Goal: Information Seeking & Learning: Learn about a topic

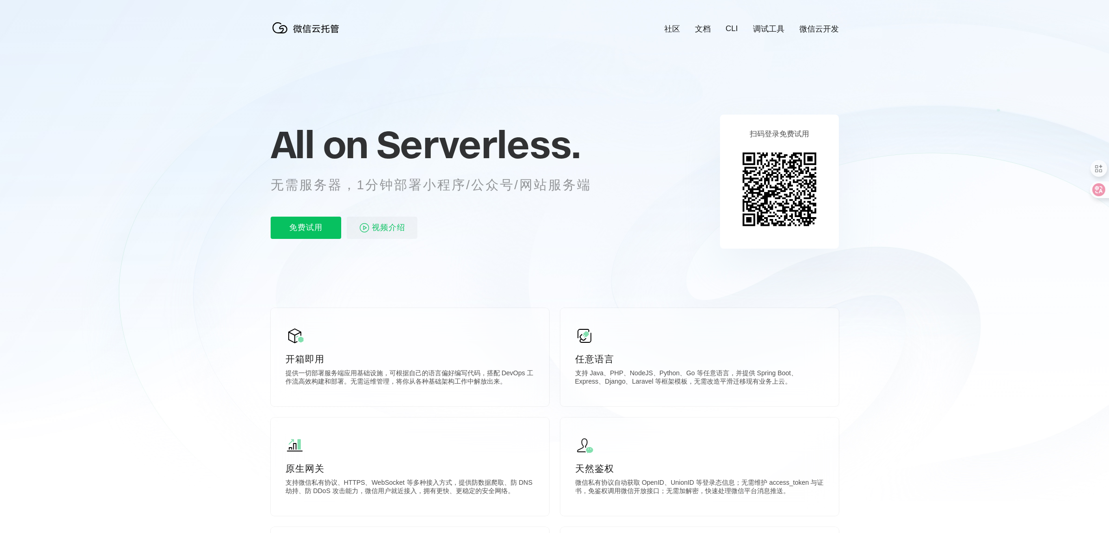
scroll to position [0, 1651]
click at [412, 147] on span "Serverless." at bounding box center [479, 144] width 204 height 46
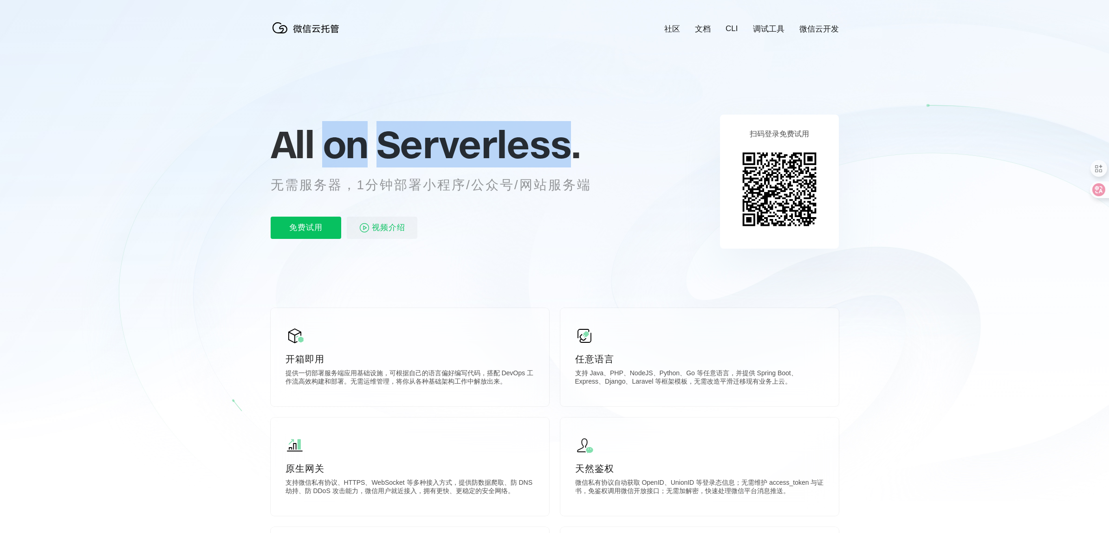
click at [412, 147] on span "Serverless." at bounding box center [479, 144] width 204 height 46
click at [559, 160] on span "Serverless." at bounding box center [479, 144] width 204 height 46
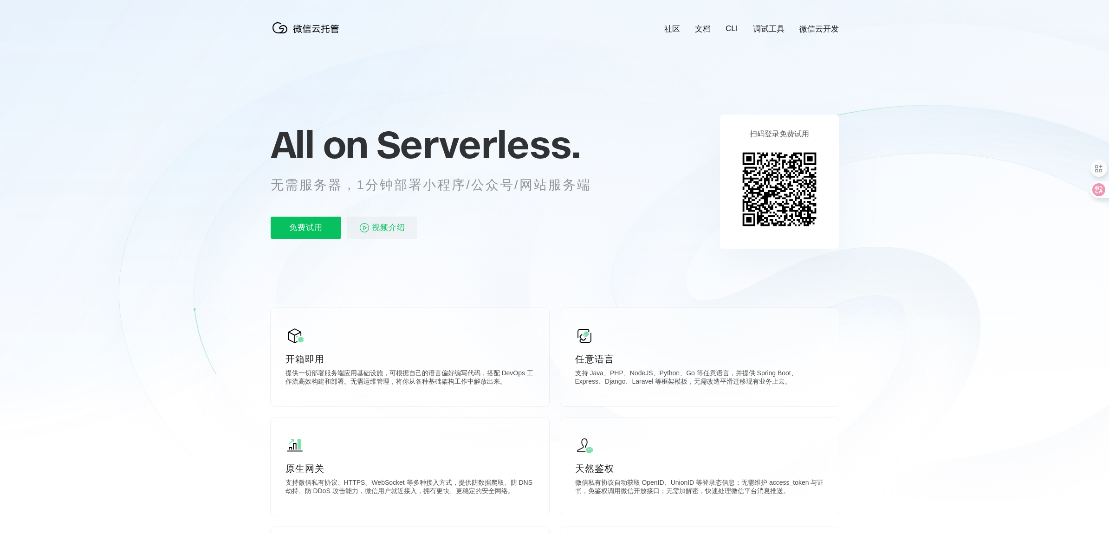
click at [524, 187] on p "无需服务器，1分钟部署小程序/公众号/网站服务端" at bounding box center [440, 185] width 338 height 19
click at [576, 188] on p "无需服务器，1分钟部署小程序/公众号/网站服务端" at bounding box center [440, 185] width 338 height 19
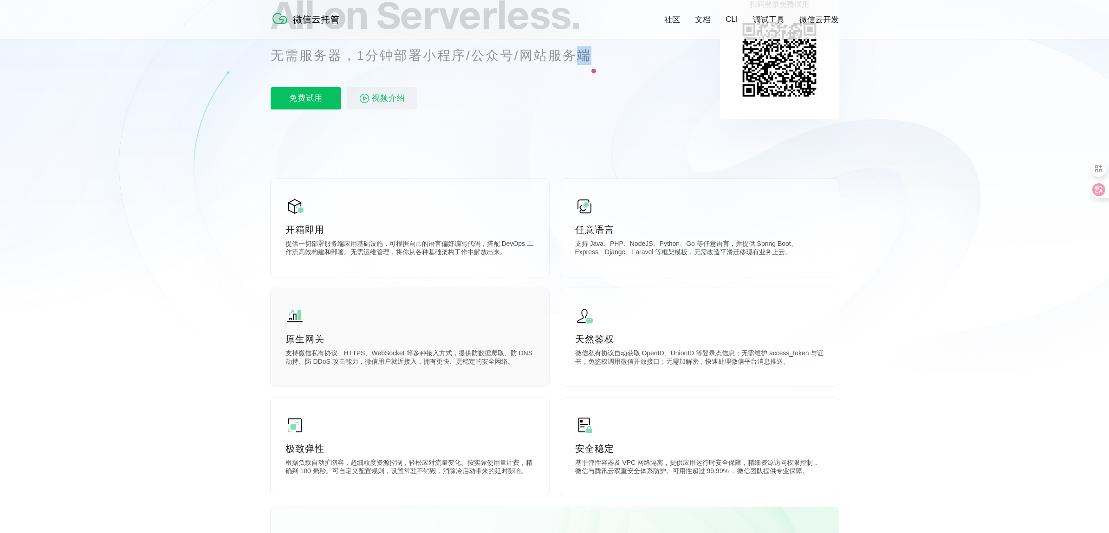
scroll to position [0, 0]
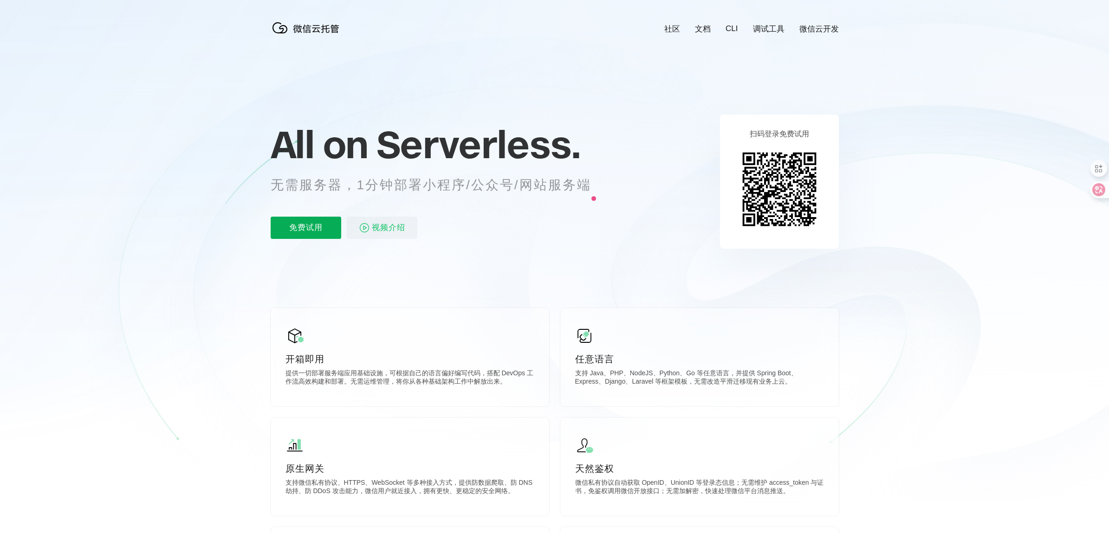
click at [318, 226] on p "免费试用" at bounding box center [306, 228] width 71 height 22
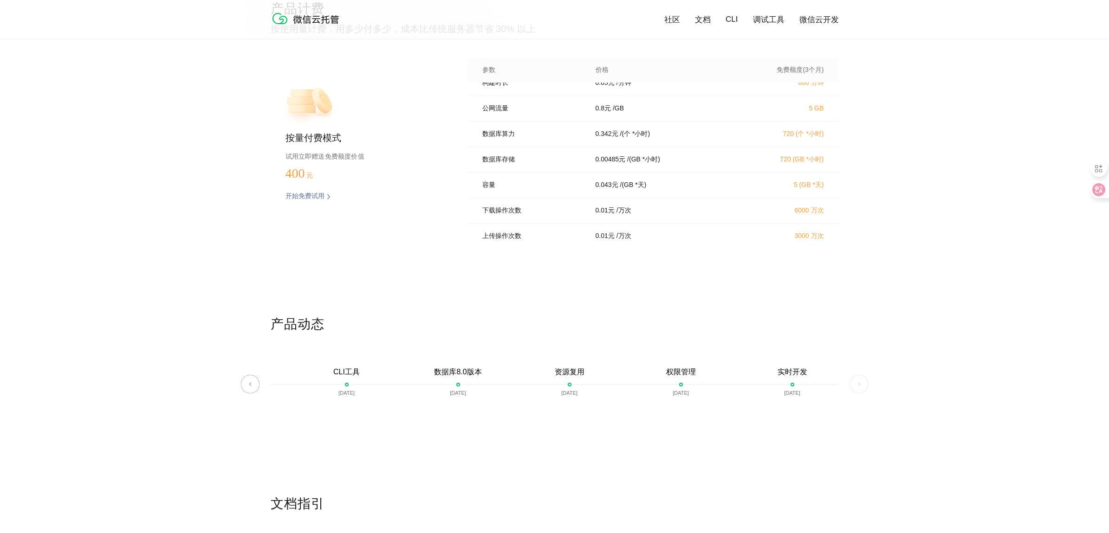
scroll to position [132, 0]
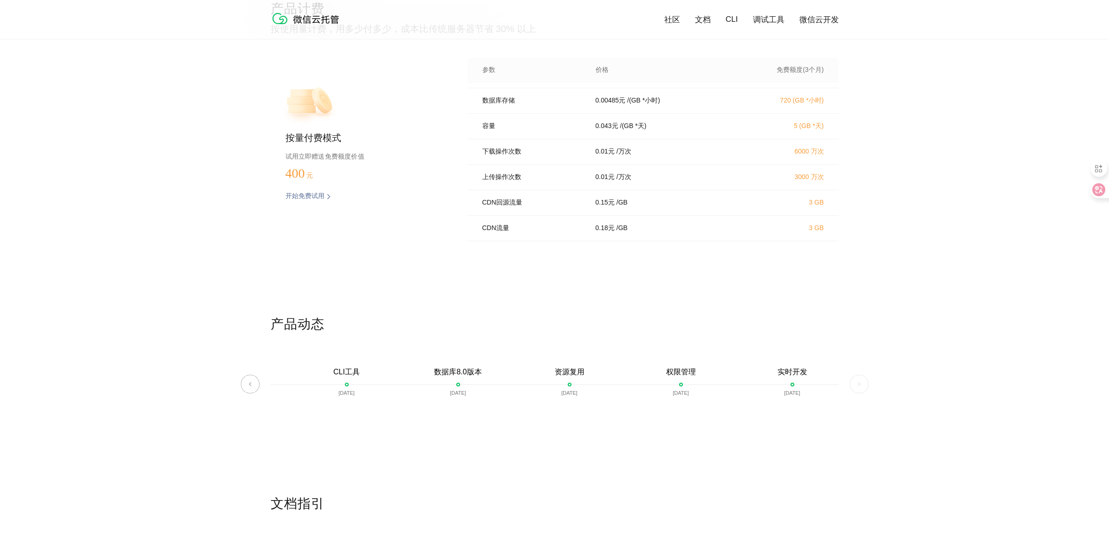
click at [705, 25] on link "文档" at bounding box center [703, 19] width 16 height 11
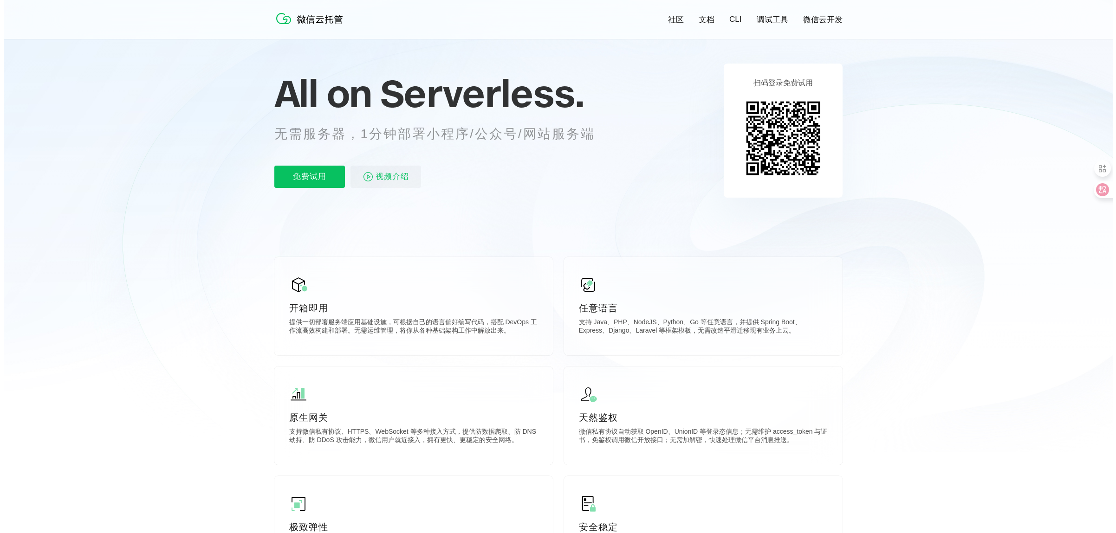
scroll to position [0, 0]
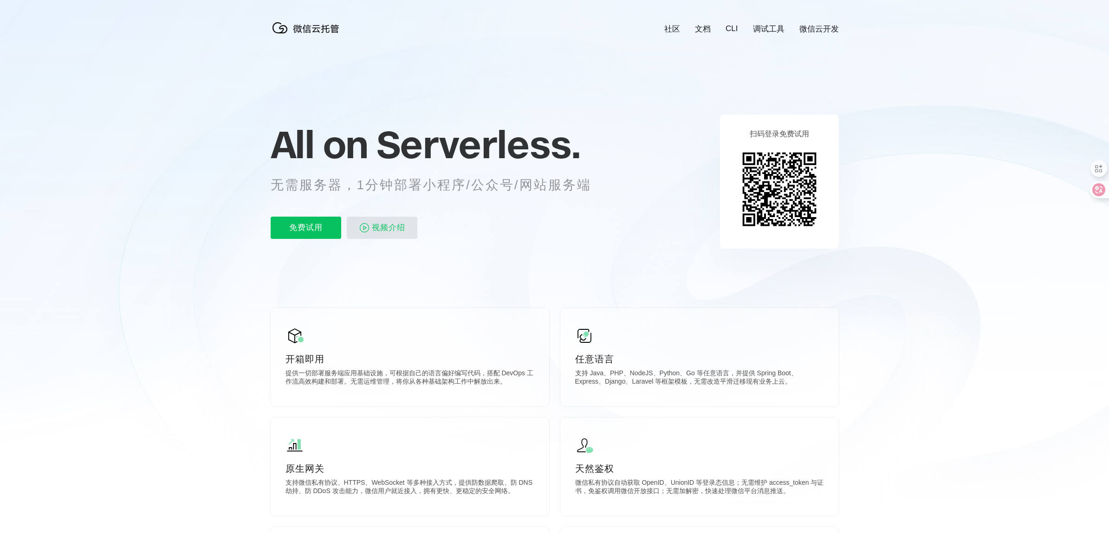
click at [397, 229] on span "视频介绍" at bounding box center [388, 228] width 33 height 22
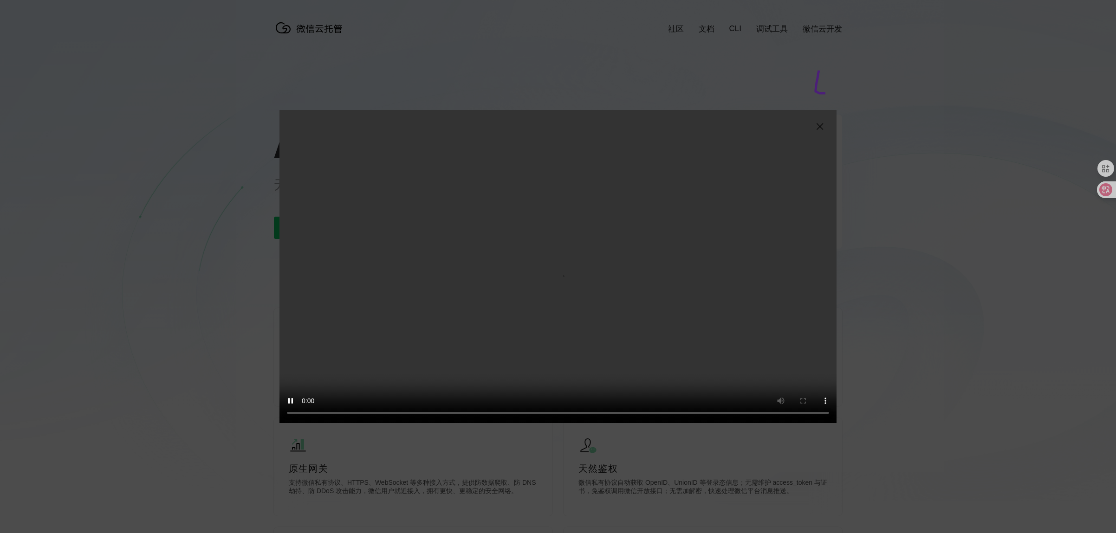
drag, startPoint x: 819, startPoint y: 71, endPoint x: 894, endPoint y: 92, distance: 77.7
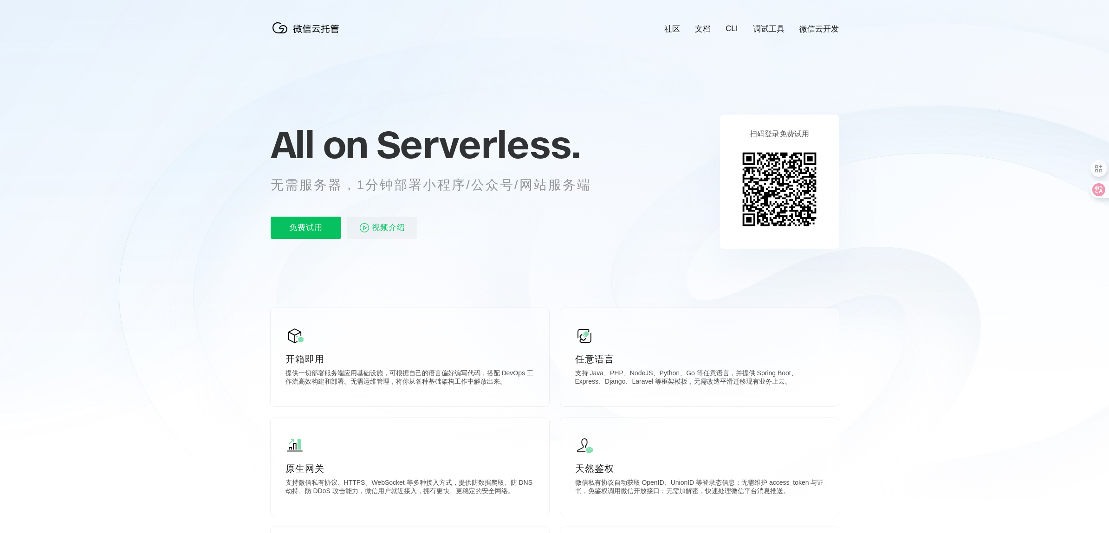
scroll to position [0, 1651]
click at [666, 32] on link "社区" at bounding box center [672, 29] width 16 height 11
click at [705, 33] on link "文档" at bounding box center [703, 29] width 16 height 11
